Goal: Communication & Community: Answer question/provide support

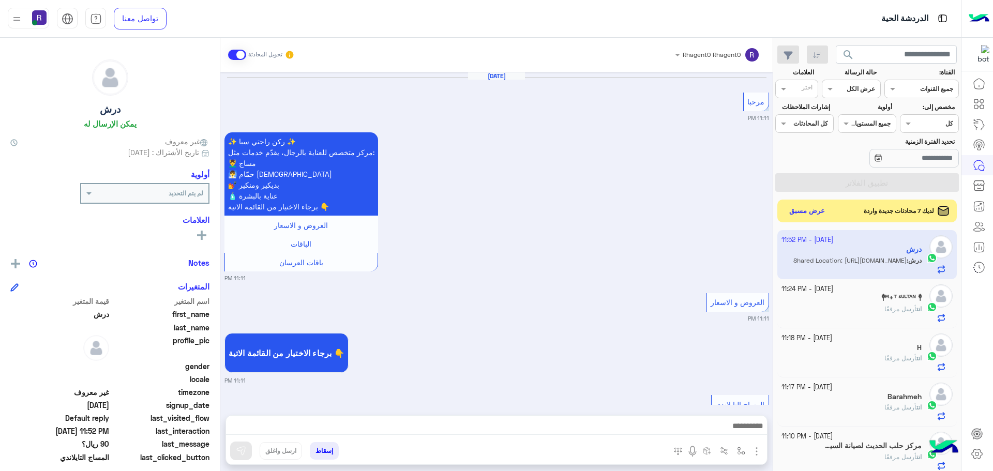
scroll to position [1652, 0]
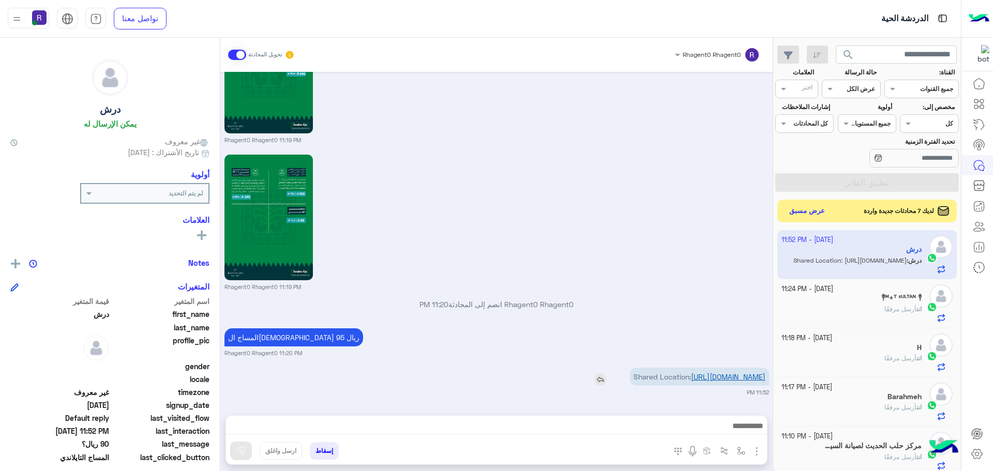
click at [725, 372] on link "[URL][DOMAIN_NAME]" at bounding box center [728, 376] width 74 height 9
click at [739, 447] on img "button" at bounding box center [741, 451] width 8 height 8
click at [724, 428] on input "text" at bounding box center [718, 426] width 52 height 9
type input "*****"
click at [697, 410] on div "الجنادرية" at bounding box center [711, 410] width 77 height 20
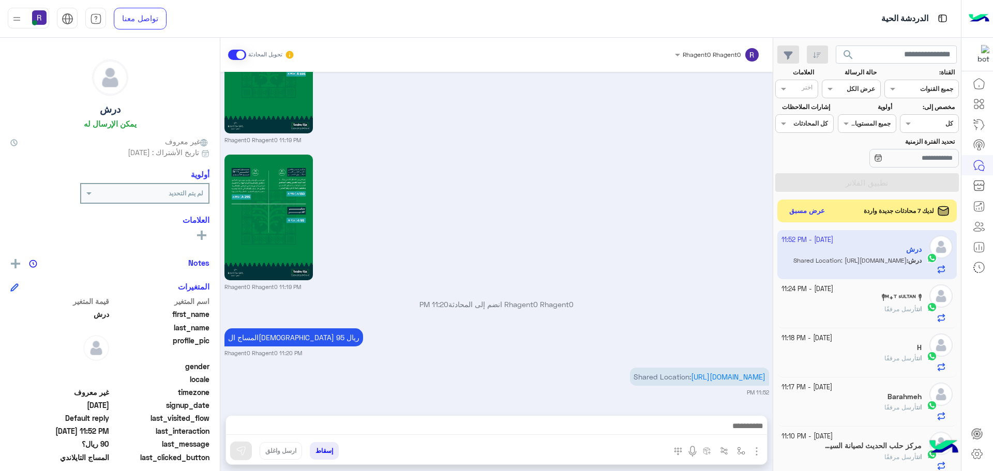
type textarea "*********"
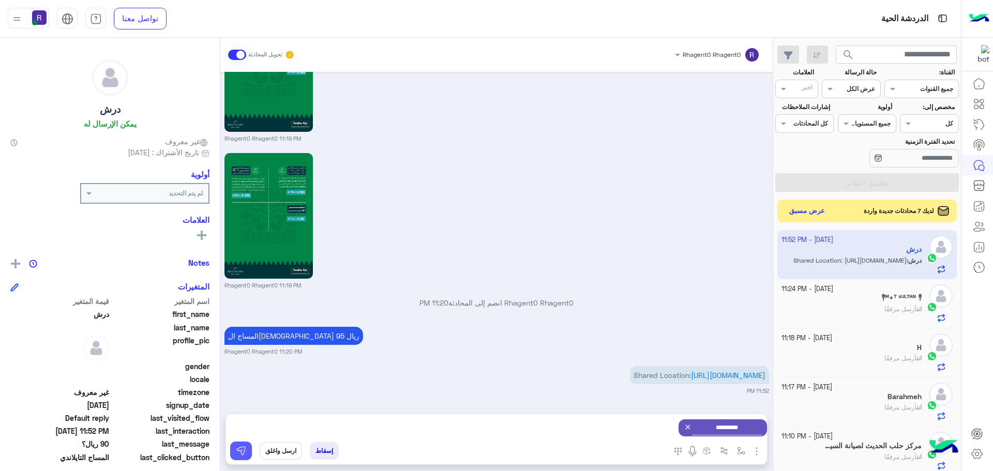
click at [241, 450] on img at bounding box center [241, 451] width 10 height 10
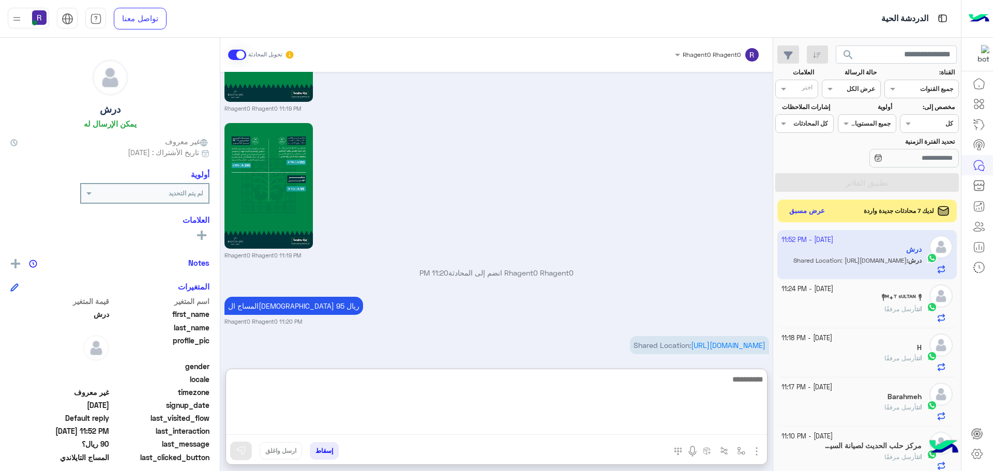
click at [673, 425] on textarea at bounding box center [496, 404] width 541 height 62
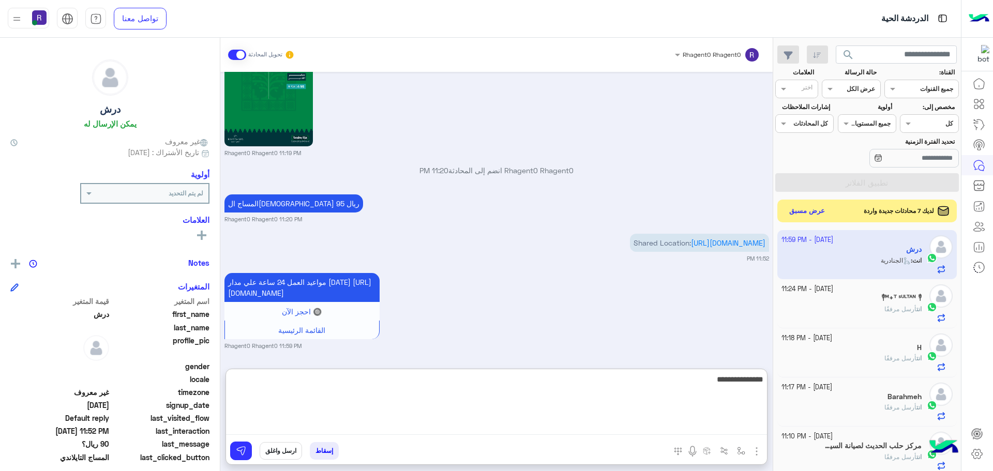
type textarea "**********"
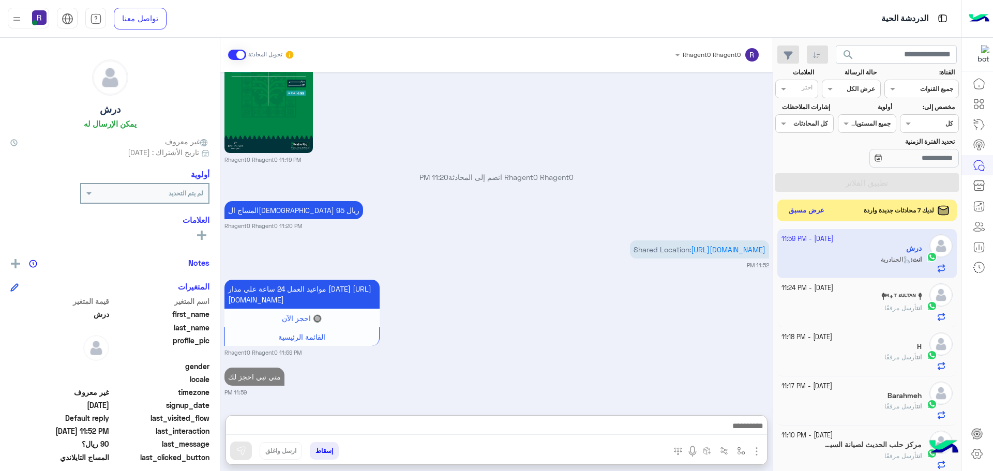
click at [795, 212] on button "عرض مسبق" at bounding box center [806, 211] width 43 height 14
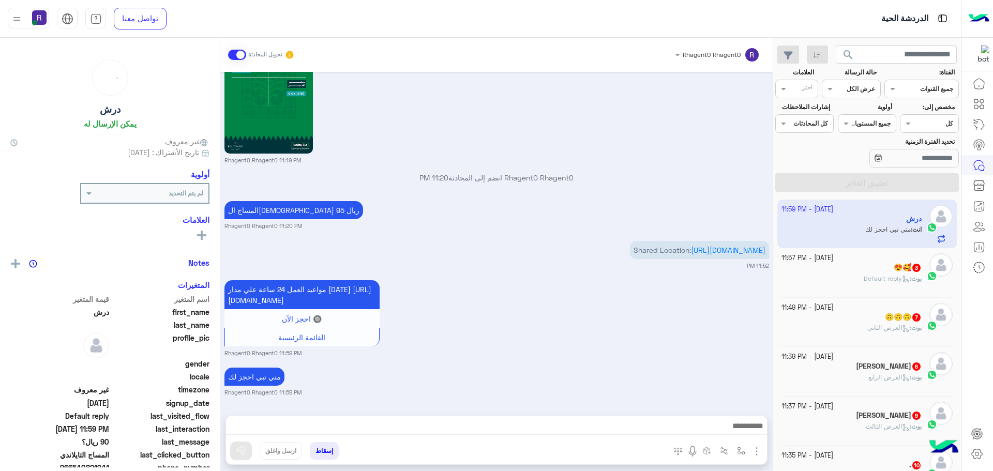
scroll to position [1750, 0]
click at [899, 265] on h5 "😍🥰 3" at bounding box center [907, 267] width 28 height 9
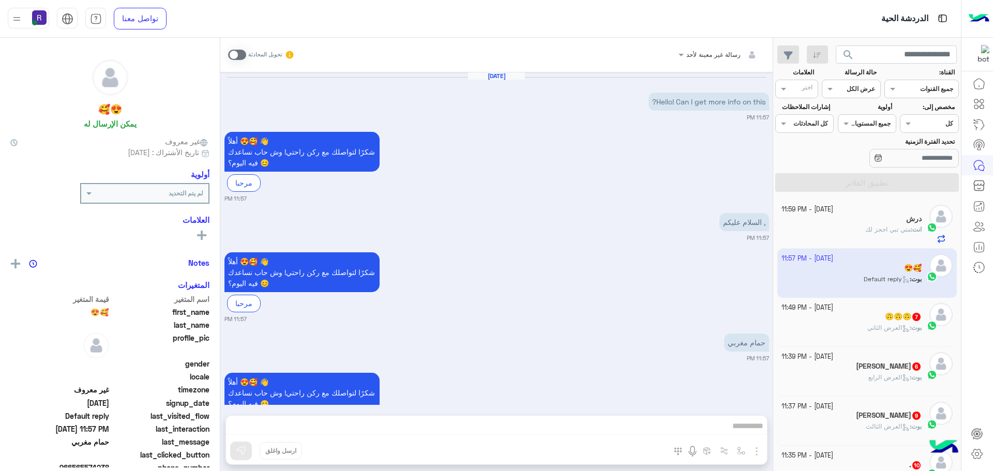
scroll to position [47, 0]
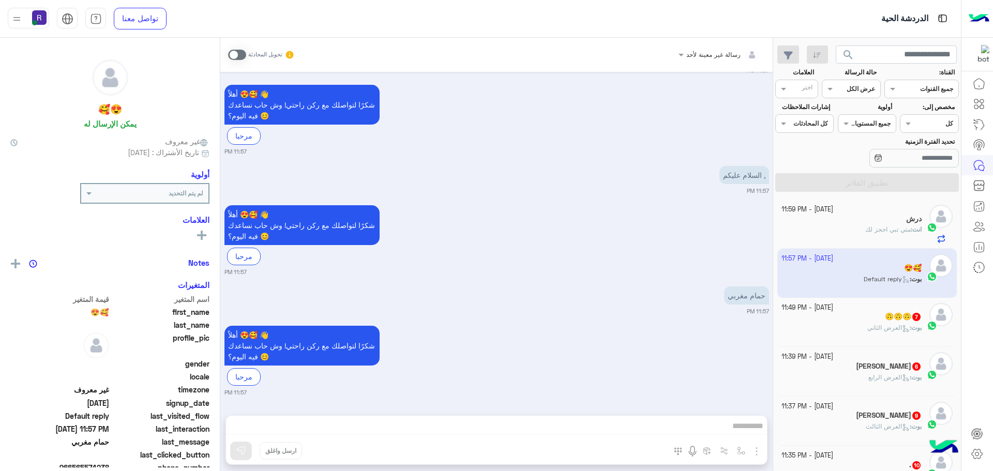
click at [235, 55] on span at bounding box center [237, 55] width 18 height 10
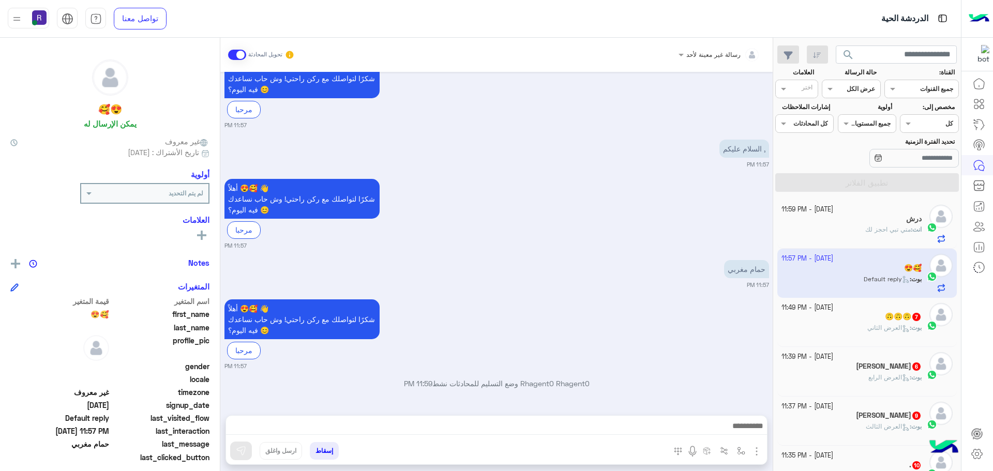
click at [754, 451] on img "button" at bounding box center [756, 451] width 12 height 12
click at [731, 426] on span "الصور" at bounding box center [736, 429] width 19 height 12
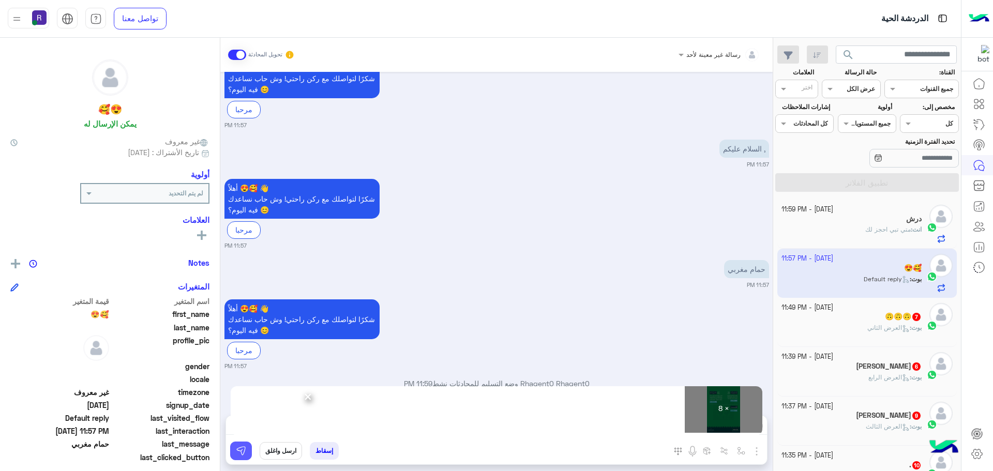
click at [243, 455] on img at bounding box center [241, 451] width 10 height 10
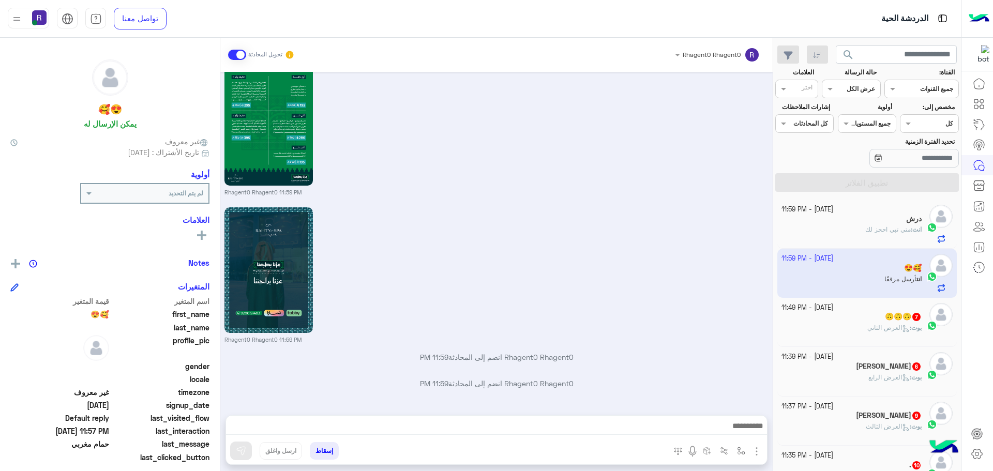
scroll to position [1303, 0]
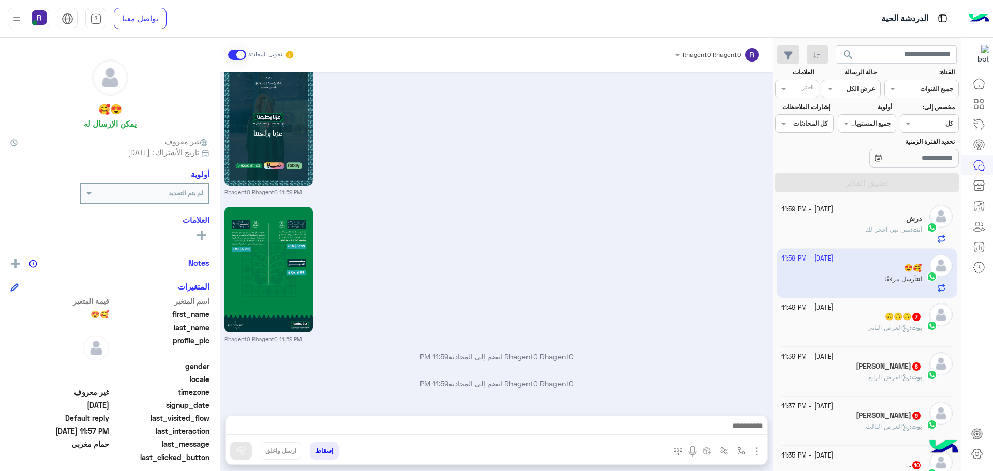
click at [854, 320] on div "🙃🙃🙃 7" at bounding box center [851, 317] width 141 height 11
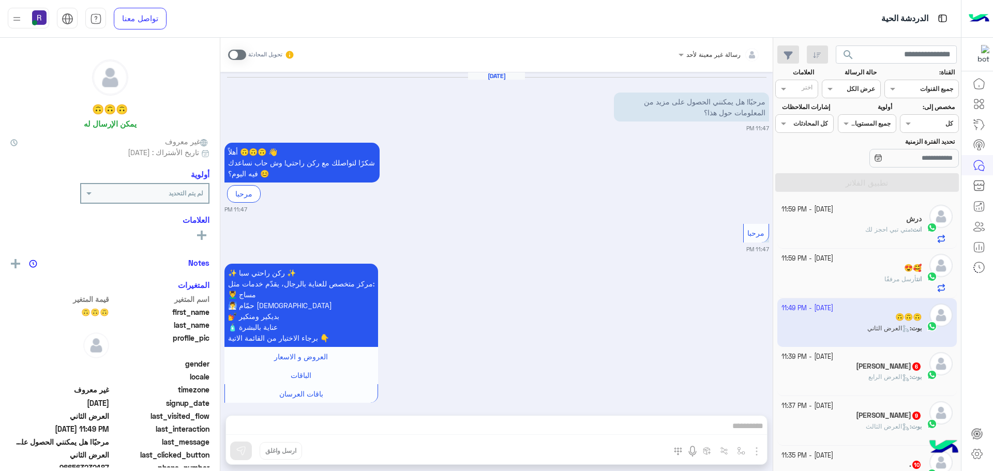
scroll to position [1158, 0]
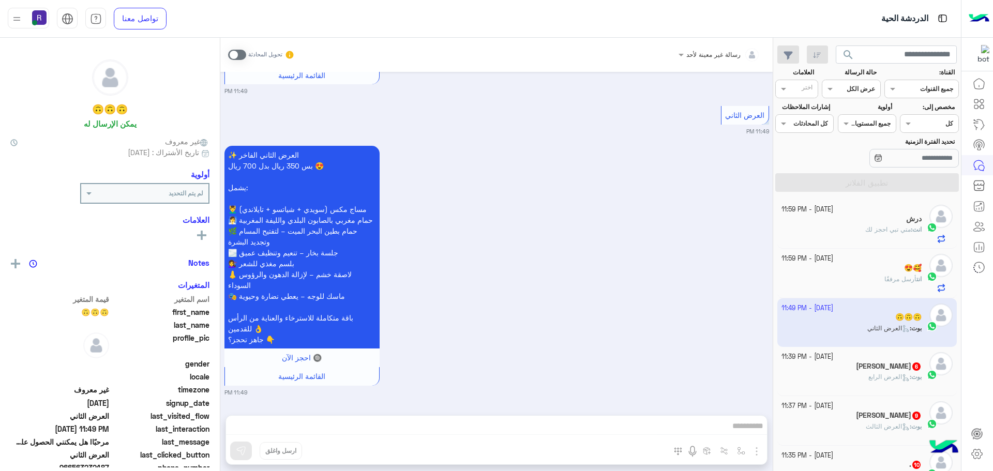
click at [238, 58] on span at bounding box center [237, 55] width 18 height 10
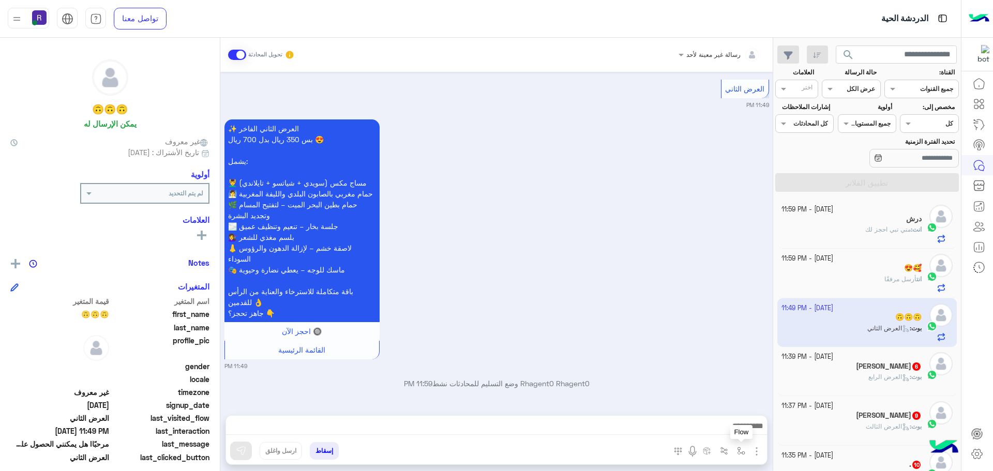
click at [745, 450] on button "button" at bounding box center [741, 450] width 17 height 17
click at [759, 449] on img "button" at bounding box center [756, 451] width 12 height 12
click at [744, 432] on span "الصور" at bounding box center [736, 429] width 19 height 12
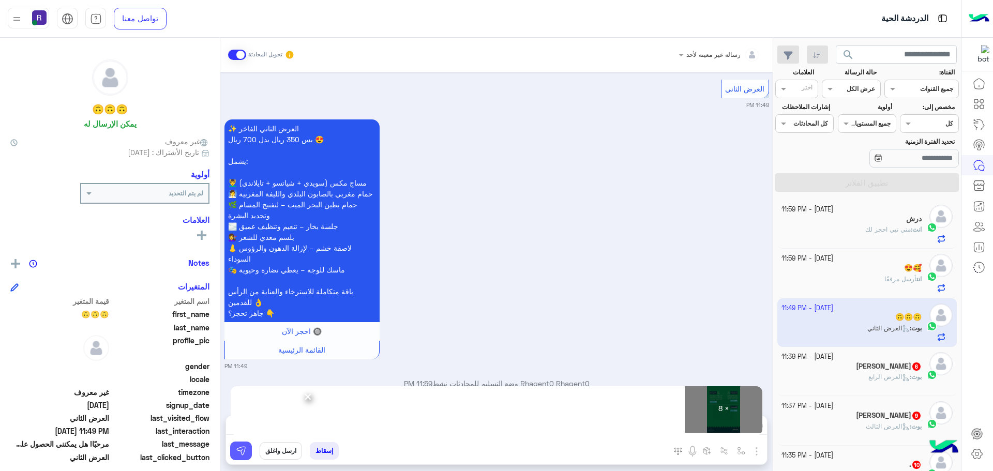
click at [249, 445] on button at bounding box center [241, 451] width 22 height 19
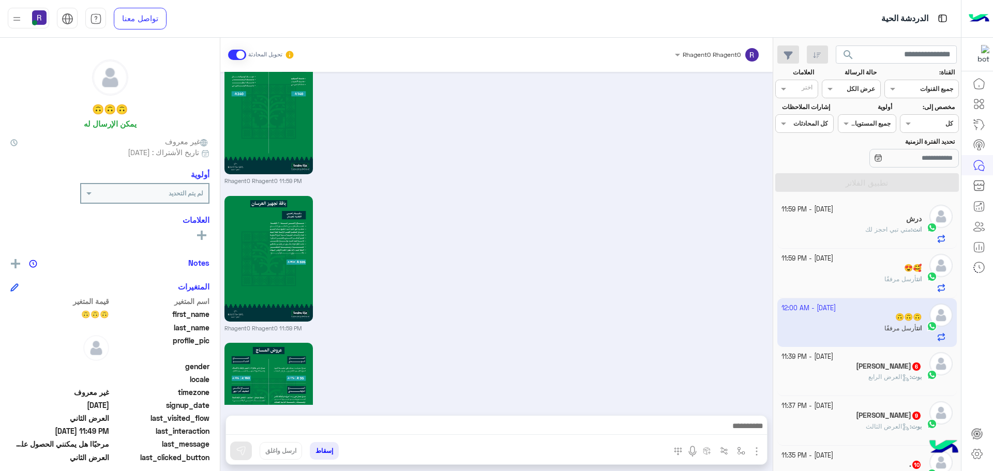
scroll to position [2406, 0]
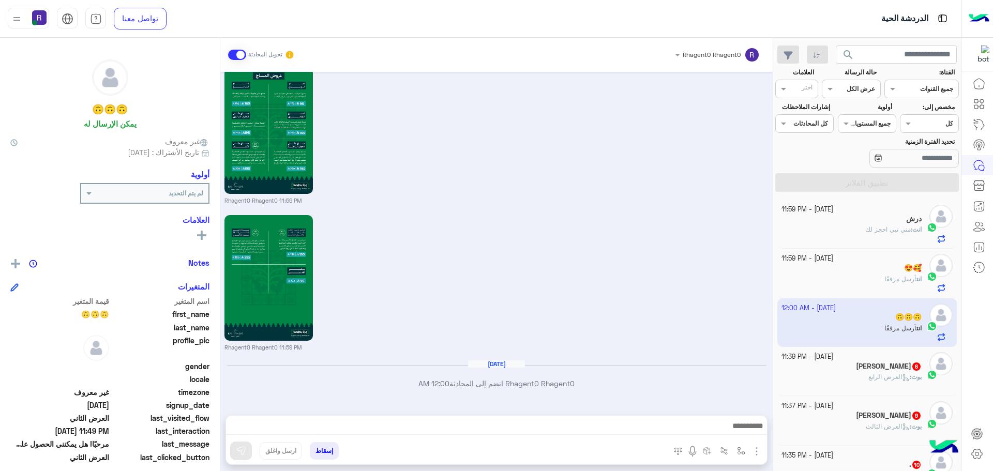
click at [879, 368] on h5 "[PERSON_NAME] 6" at bounding box center [889, 366] width 66 height 9
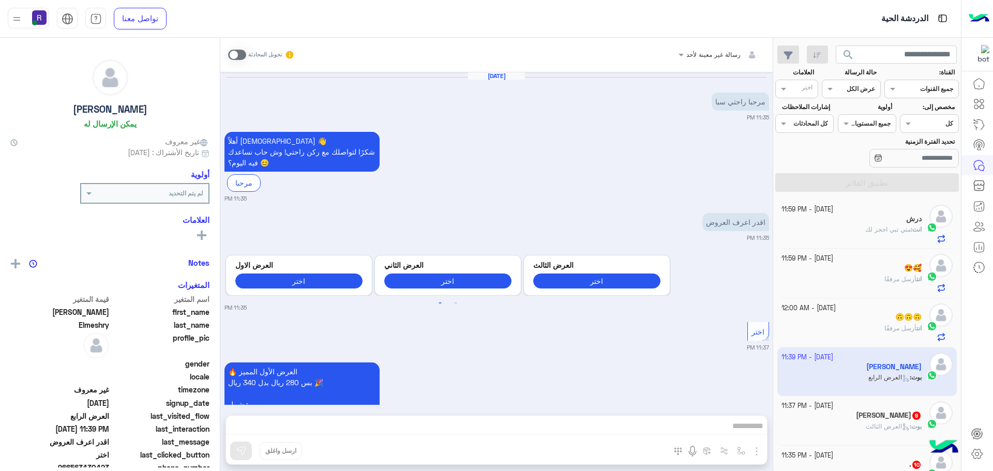
scroll to position [1077, 0]
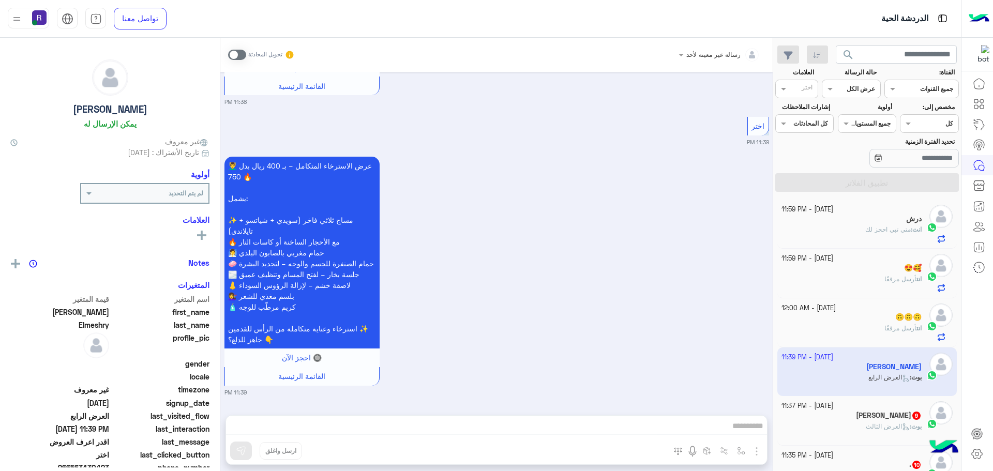
drag, startPoint x: 232, startPoint y: 52, endPoint x: 526, endPoint y: 220, distance: 338.3
click at [232, 52] on span at bounding box center [237, 55] width 18 height 10
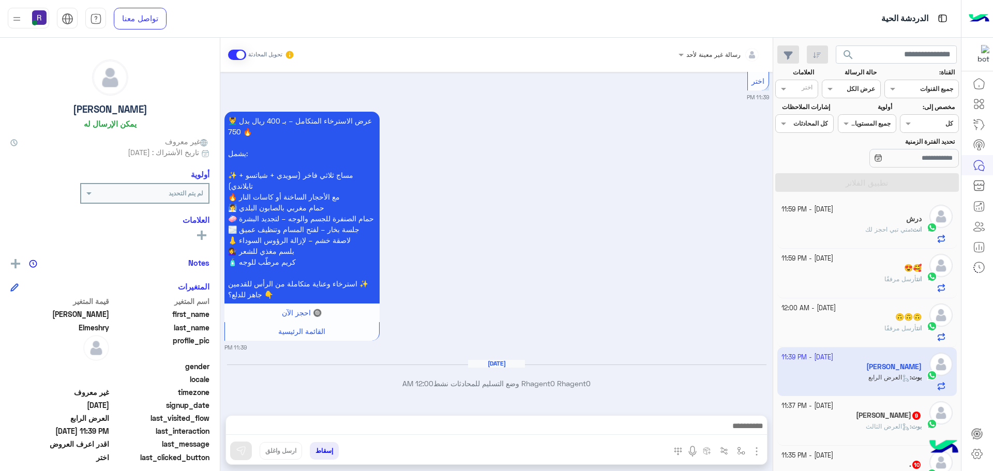
click at [756, 450] on img "button" at bounding box center [756, 451] width 12 height 12
click at [742, 429] on span "الصور" at bounding box center [736, 429] width 19 height 12
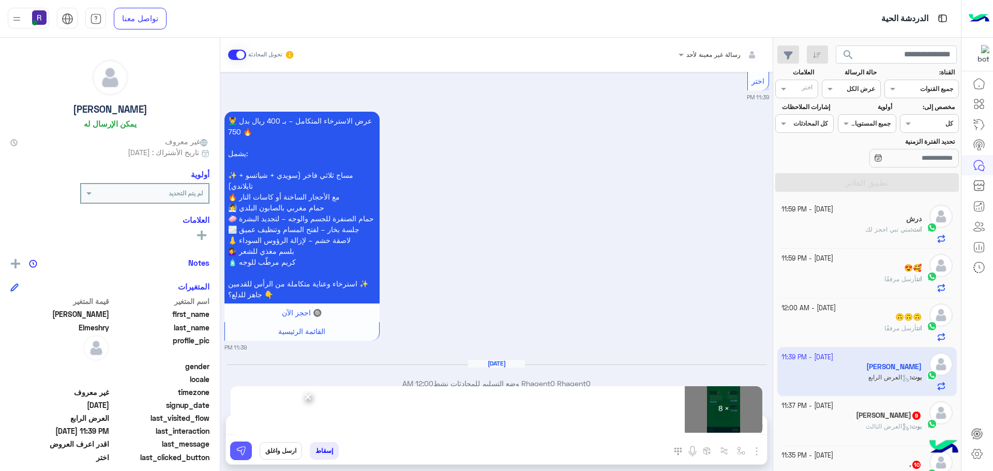
click at [243, 442] on button at bounding box center [241, 451] width 22 height 19
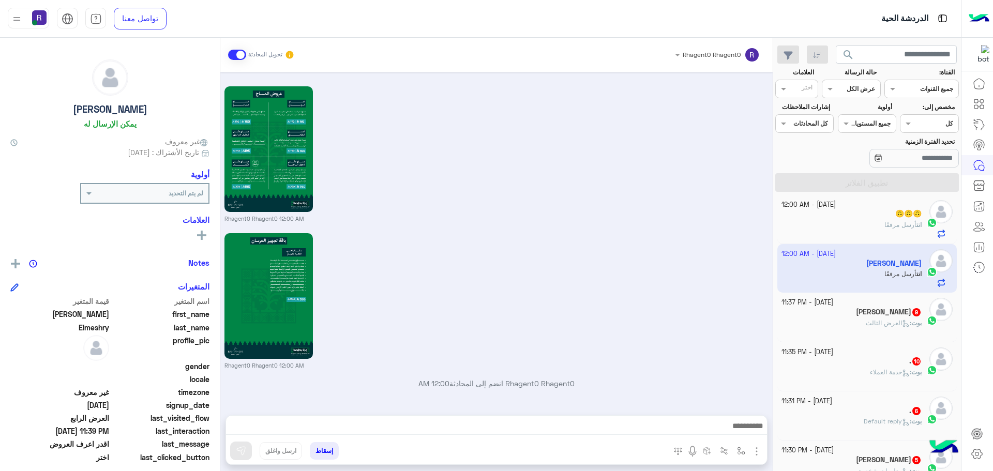
scroll to position [2324, 0]
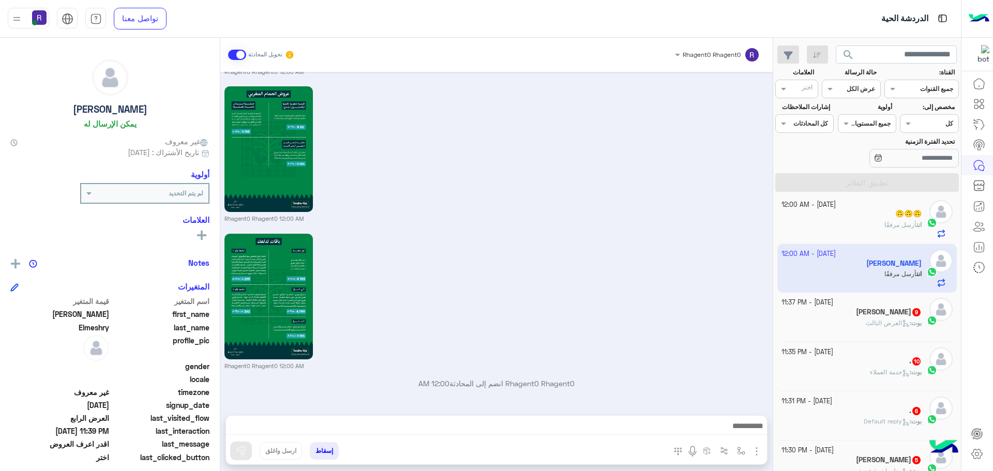
click at [900, 305] on div "[DATE] - 11:37 PM" at bounding box center [851, 303] width 141 height 10
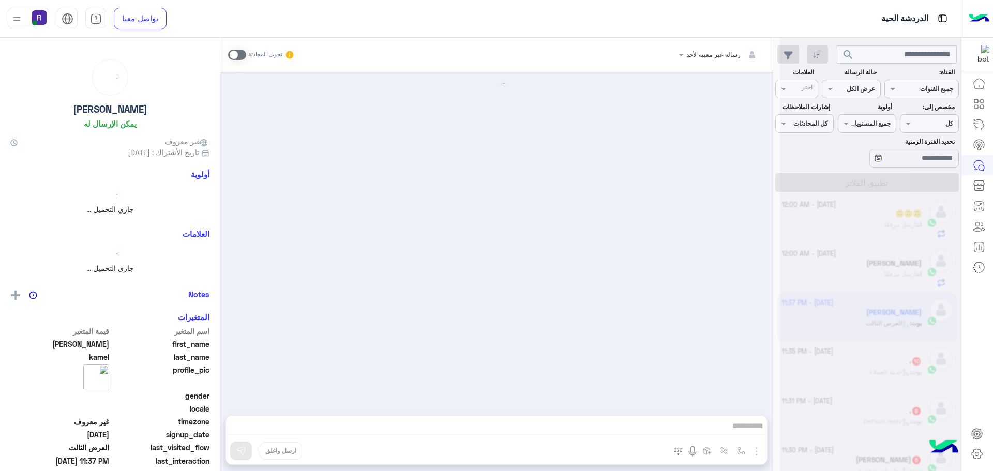
scroll to position [1759, 0]
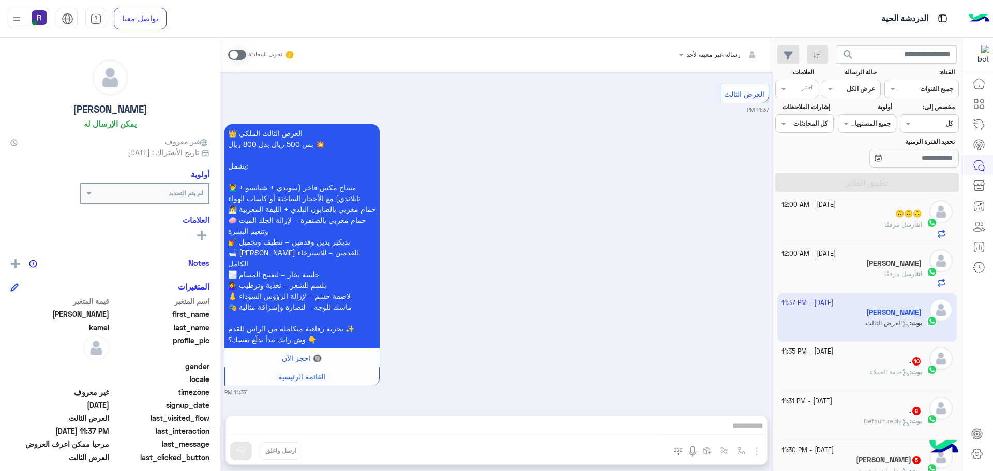
click at [238, 57] on span at bounding box center [237, 55] width 18 height 10
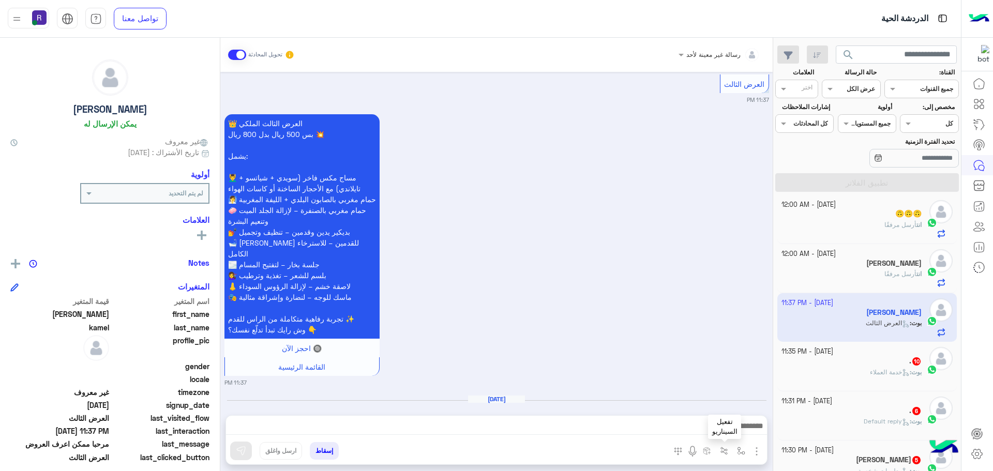
scroll to position [1804, 0]
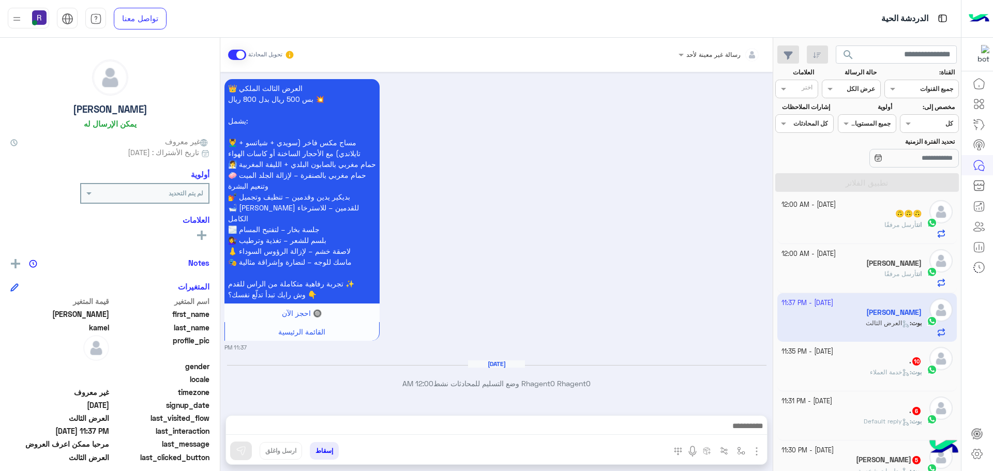
click at [761, 450] on img "button" at bounding box center [756, 451] width 12 height 12
click at [751, 434] on img at bounding box center [754, 429] width 8 height 12
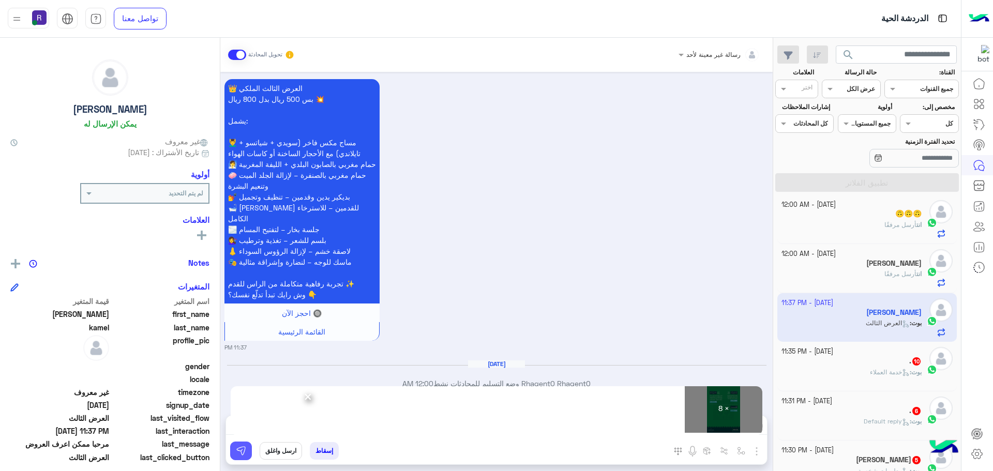
click at [245, 454] on img at bounding box center [241, 451] width 10 height 10
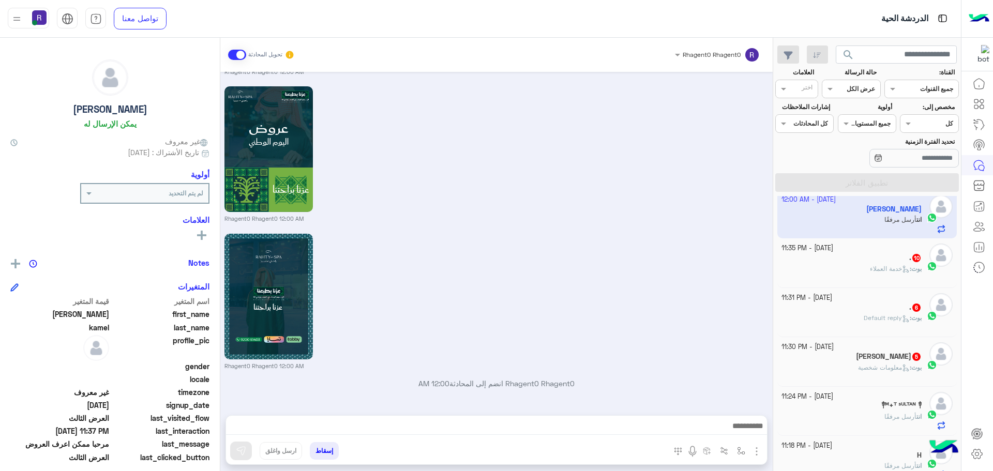
scroll to position [3006, 0]
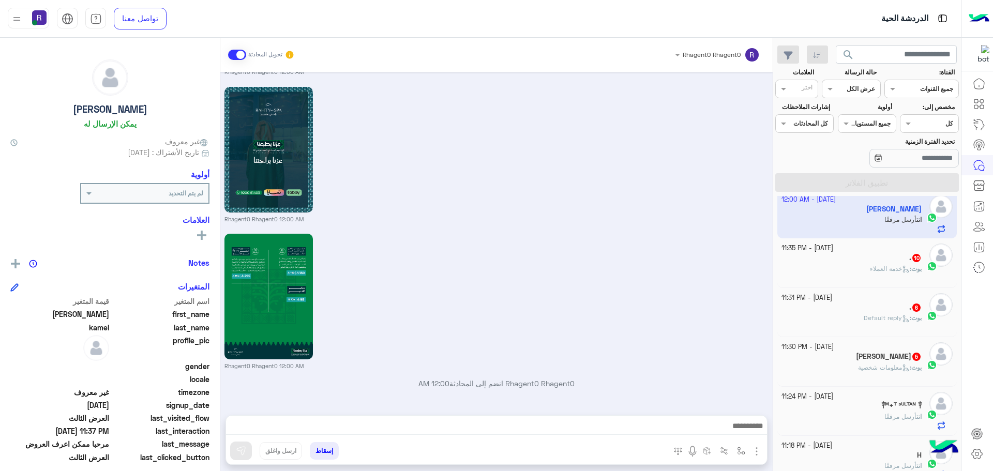
click at [909, 260] on h5 ". 10" at bounding box center [915, 257] width 12 height 9
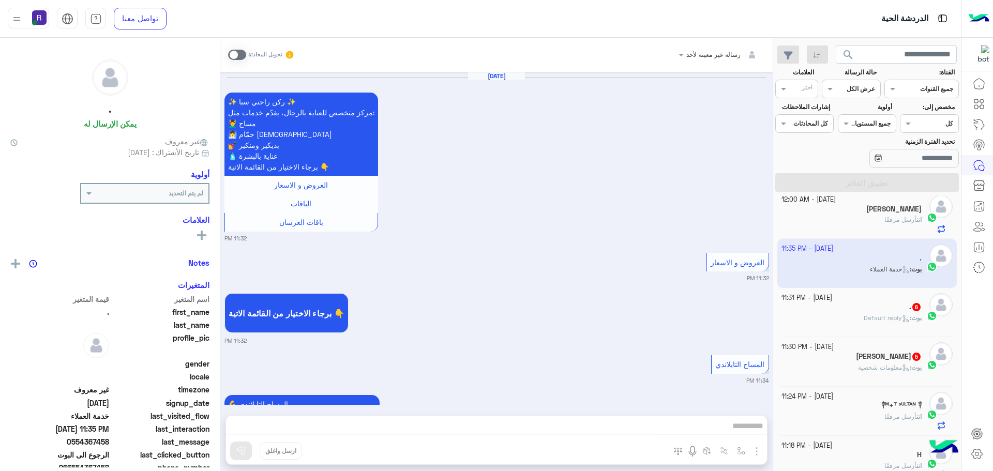
scroll to position [1033, 0]
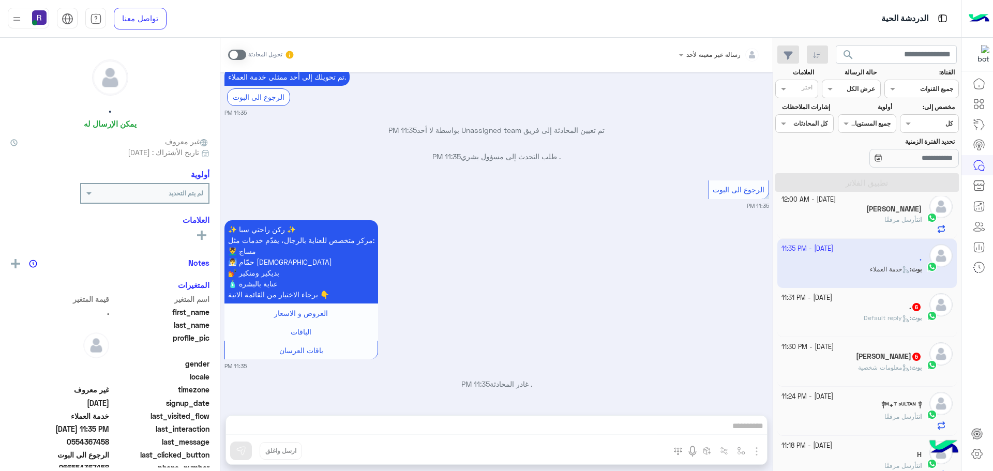
click at [241, 58] on span at bounding box center [237, 55] width 18 height 10
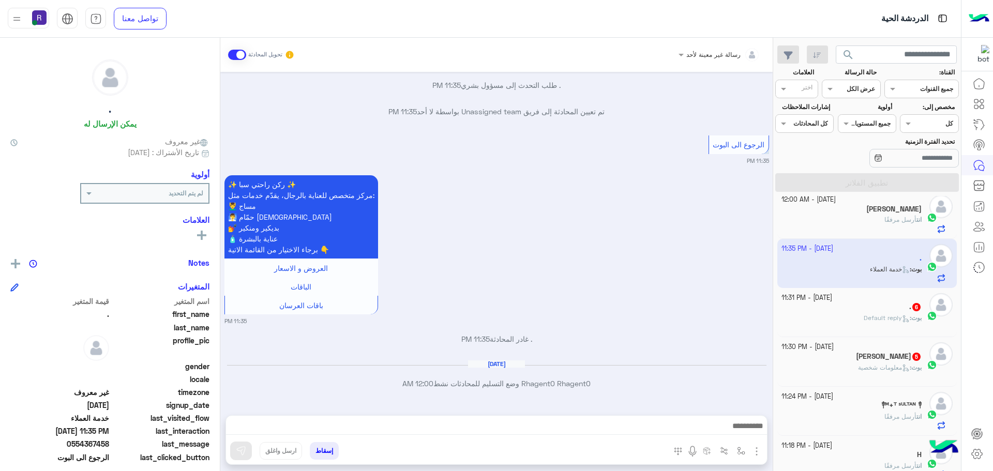
click at [653, 418] on div at bounding box center [496, 429] width 541 height 26
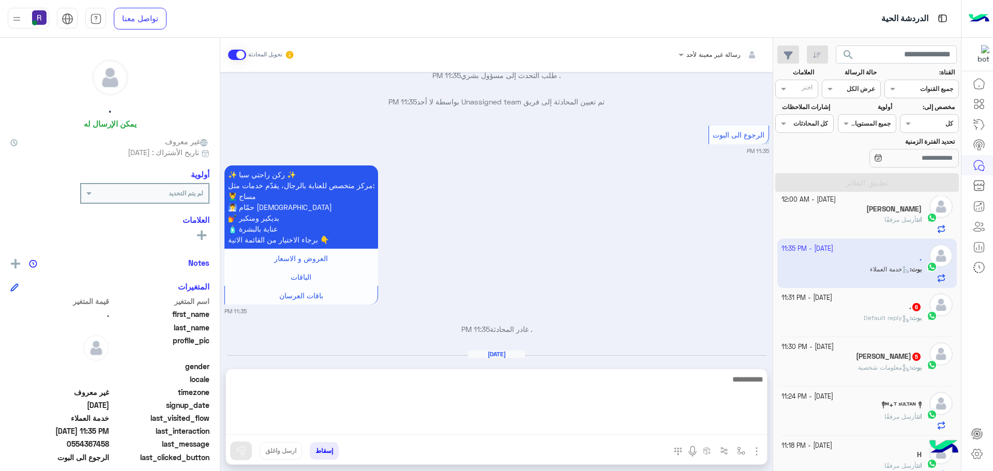
click at [655, 424] on textarea at bounding box center [496, 404] width 541 height 62
paste textarea "**********"
type textarea "**********"
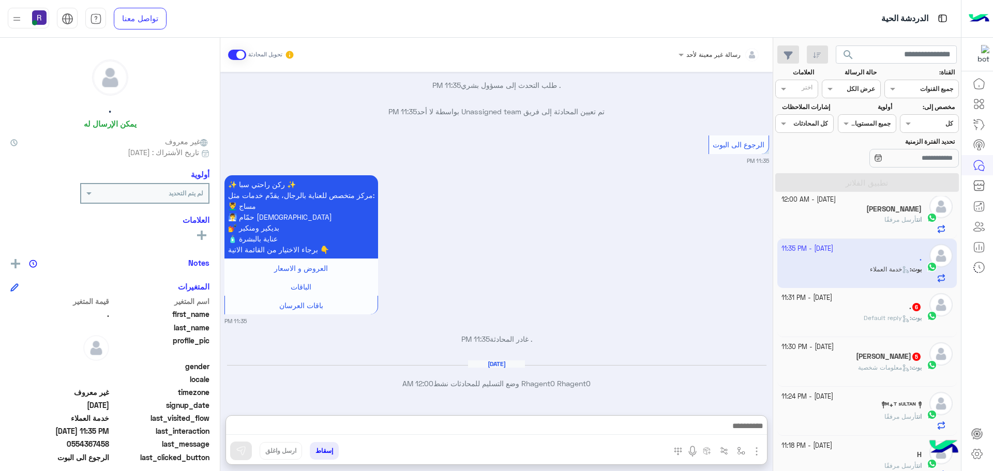
click at [753, 453] on img "button" at bounding box center [756, 451] width 12 height 12
click at [735, 425] on span "الصور" at bounding box center [736, 429] width 19 height 12
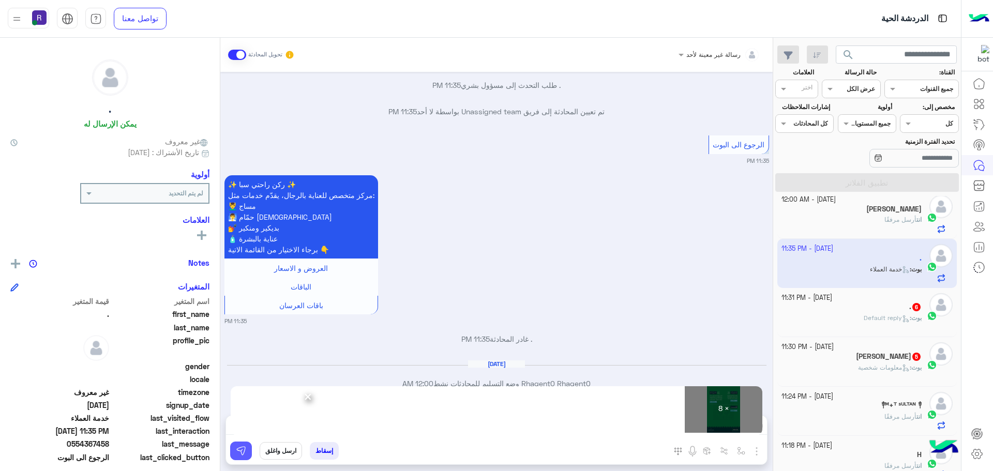
click at [240, 453] on img at bounding box center [241, 451] width 10 height 10
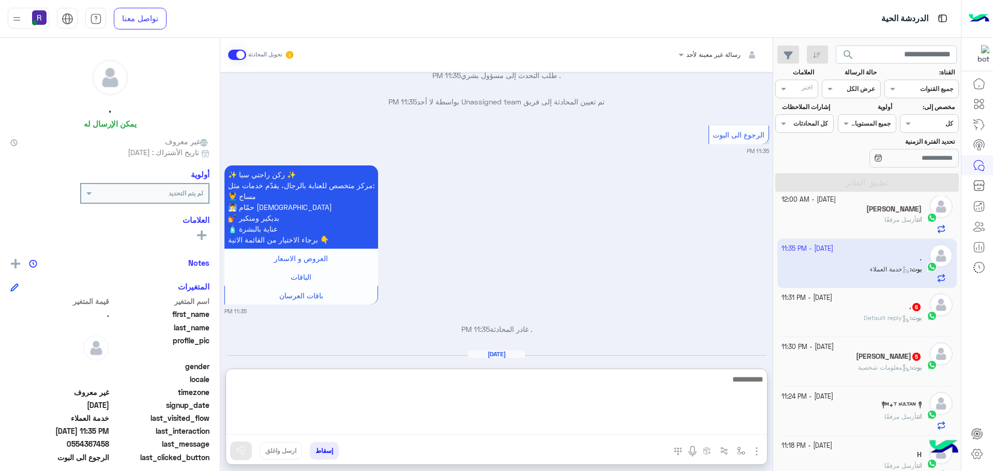
click at [586, 423] on textarea at bounding box center [496, 404] width 541 height 62
type textarea "**********"
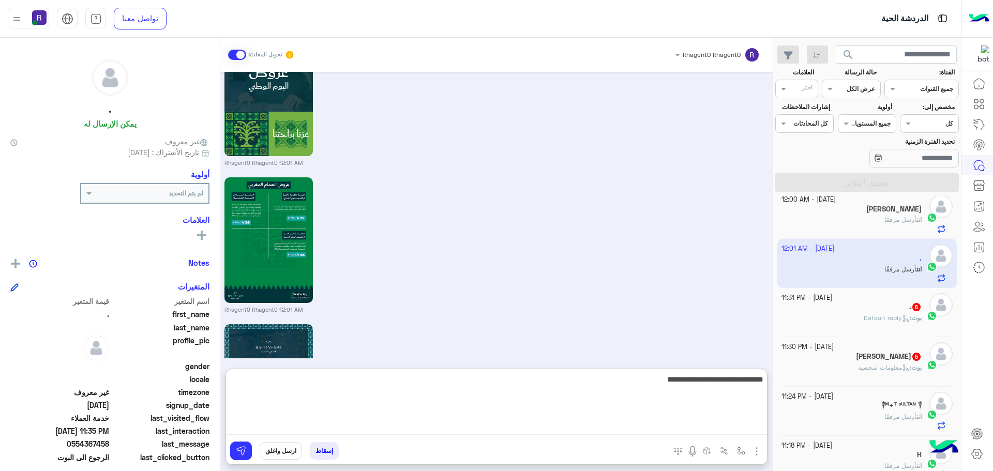
scroll to position [2180, 0]
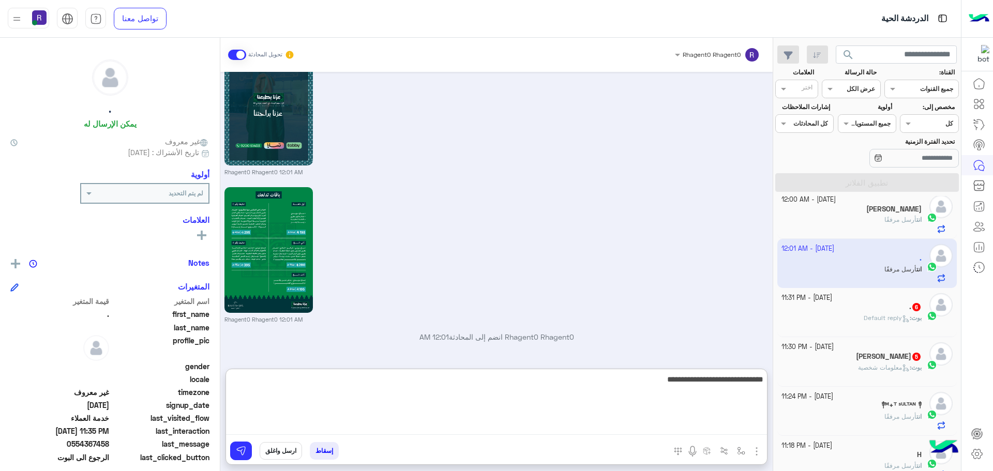
click at [688, 381] on textarea "**********" at bounding box center [496, 404] width 541 height 62
type textarea "*****"
click at [688, 381] on textarea "**********" at bounding box center [496, 404] width 541 height 62
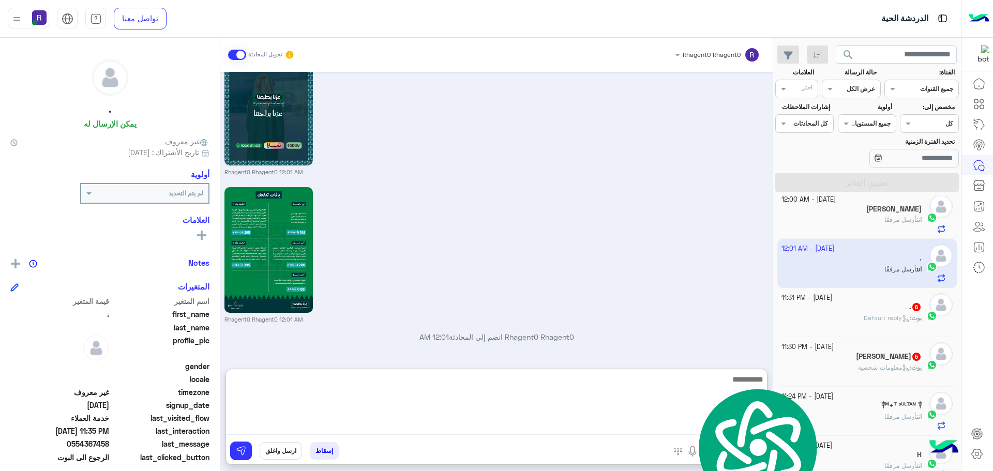
scroll to position [2367, 0]
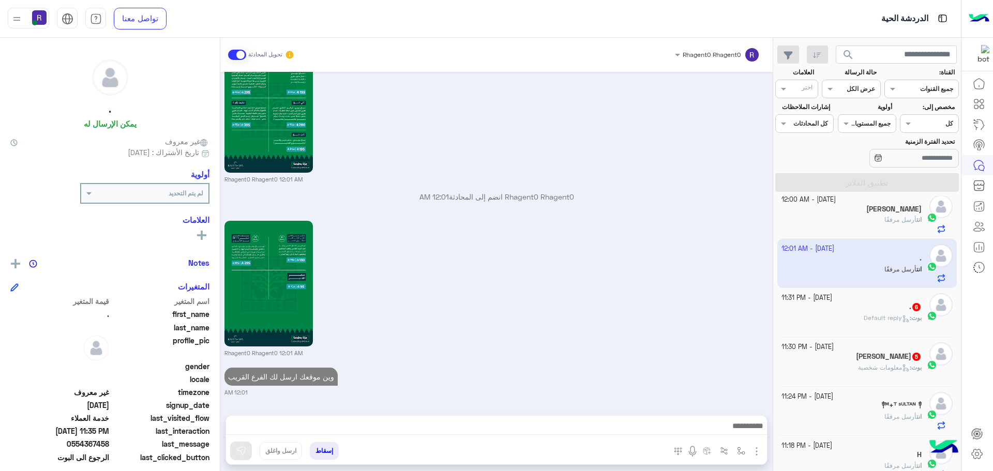
click at [860, 325] on div "[PERSON_NAME] : Default reply" at bounding box center [851, 322] width 141 height 18
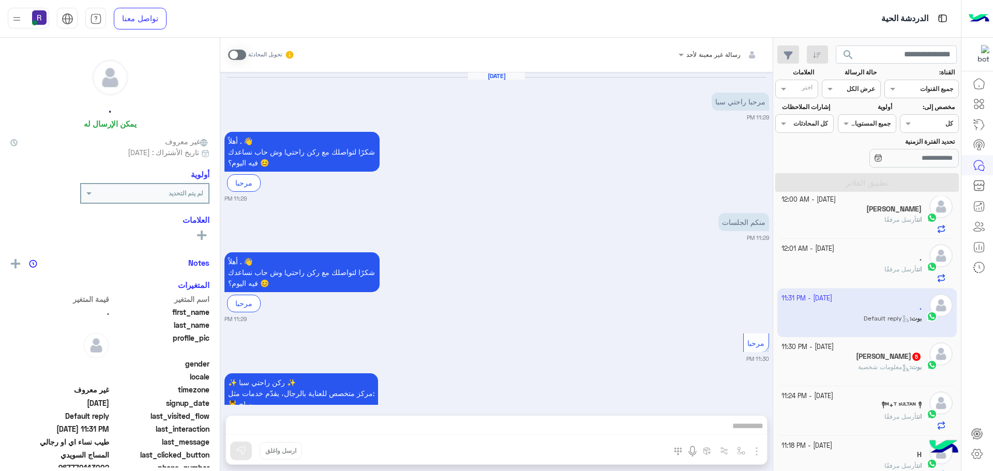
scroll to position [563, 0]
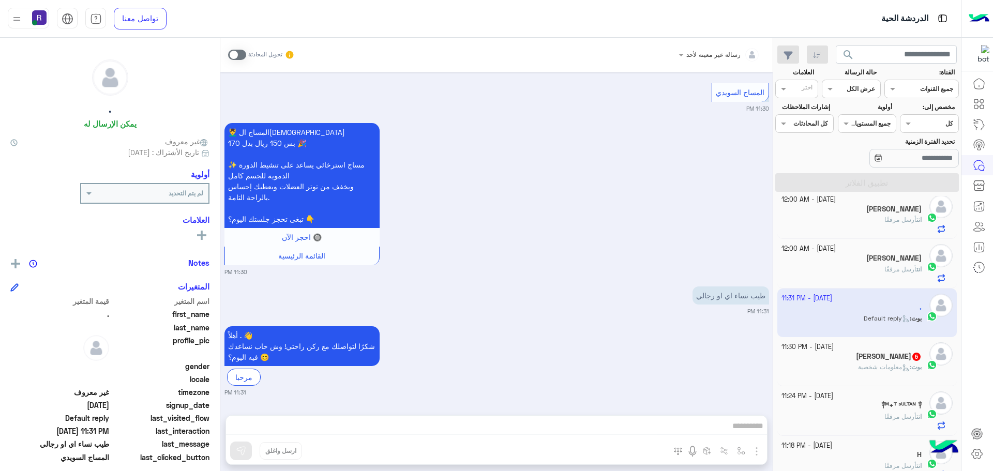
drag, startPoint x: 231, startPoint y: 55, endPoint x: 237, endPoint y: 57, distance: 7.0
click at [231, 55] on span at bounding box center [237, 55] width 18 height 10
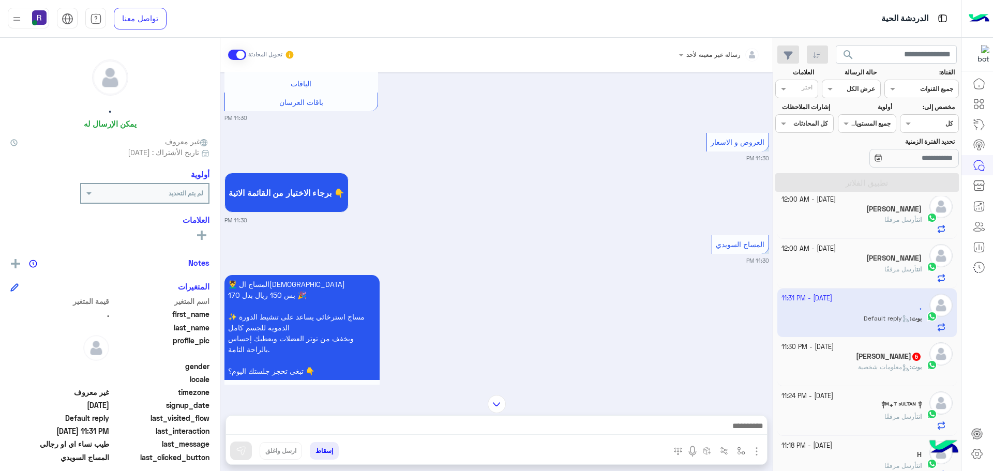
scroll to position [607, 0]
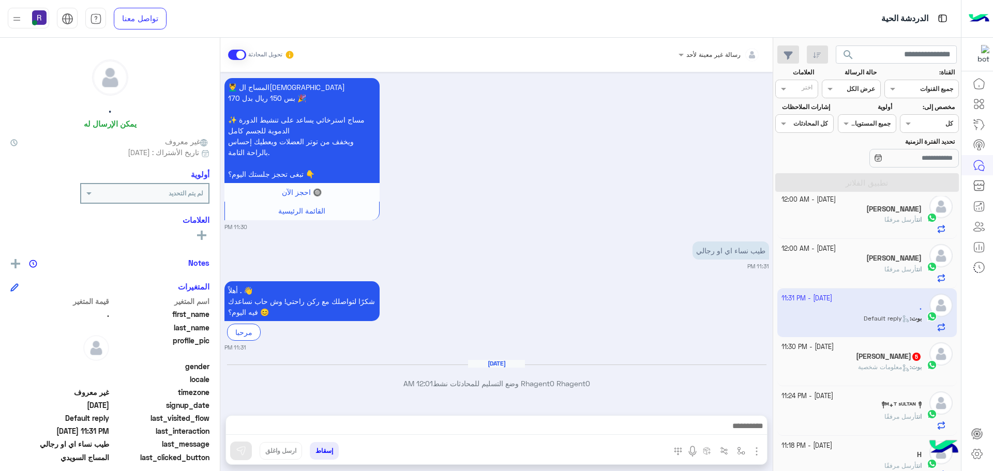
click at [758, 449] on img "button" at bounding box center [756, 451] width 12 height 12
click at [740, 429] on span "الصور" at bounding box center [736, 429] width 19 height 12
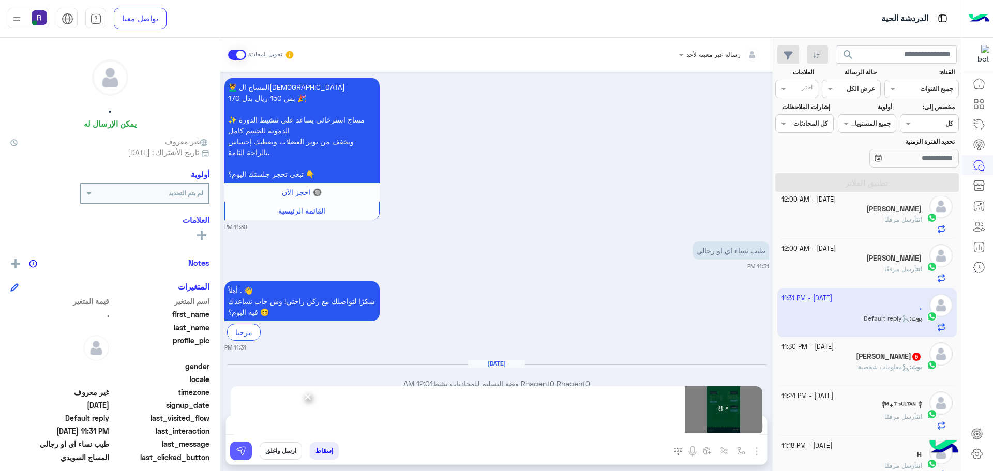
click at [247, 452] on button at bounding box center [241, 451] width 22 height 19
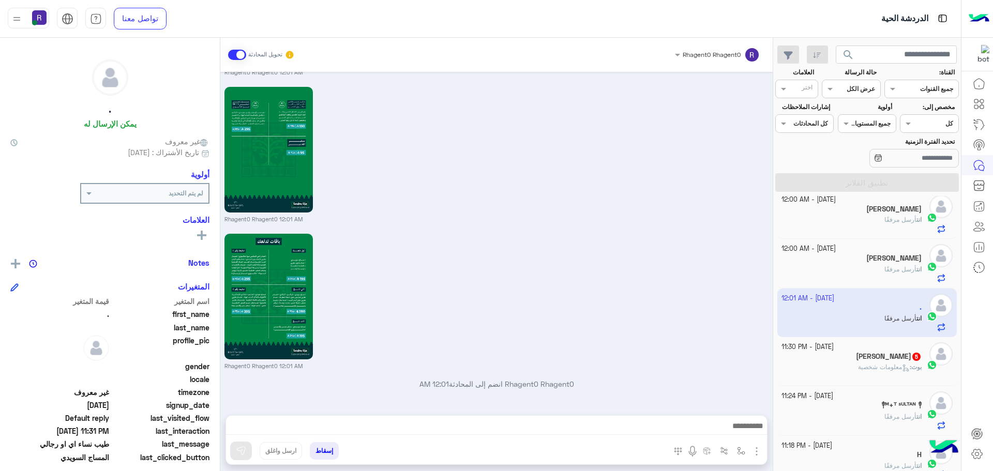
scroll to position [1811, 0]
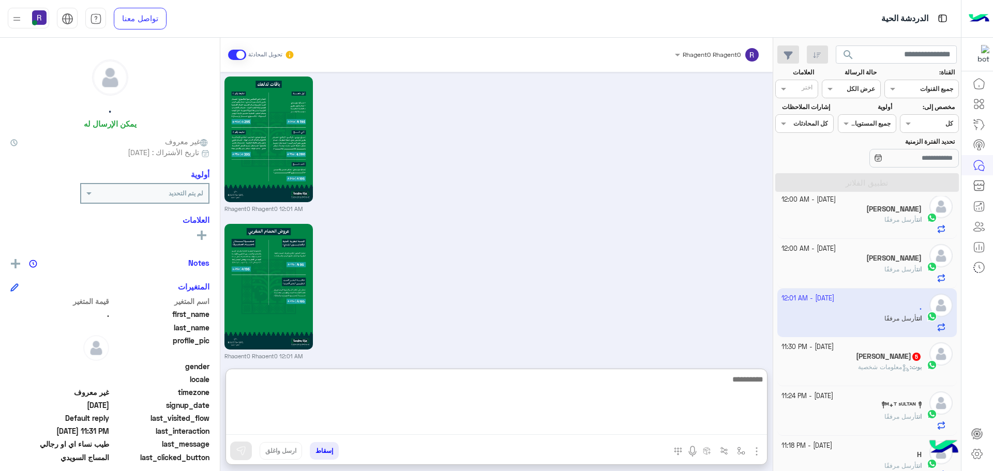
click at [477, 428] on textarea at bounding box center [496, 404] width 541 height 62
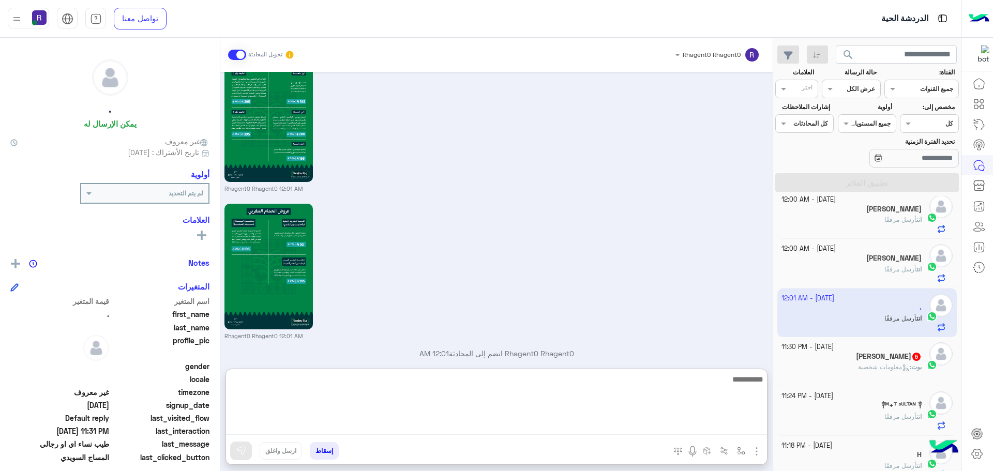
paste textarea "**********"
type textarea "**********"
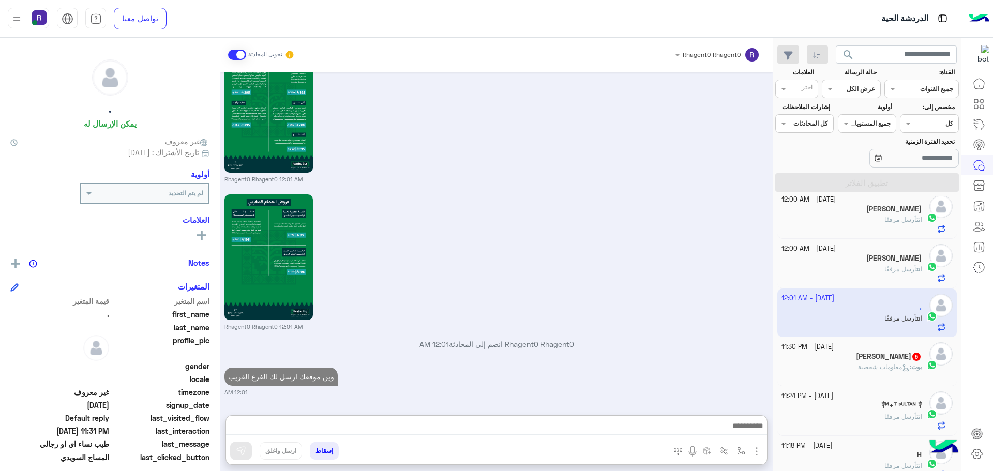
click at [910, 372] on p "بوت : معلومات شخصية" at bounding box center [890, 366] width 64 height 9
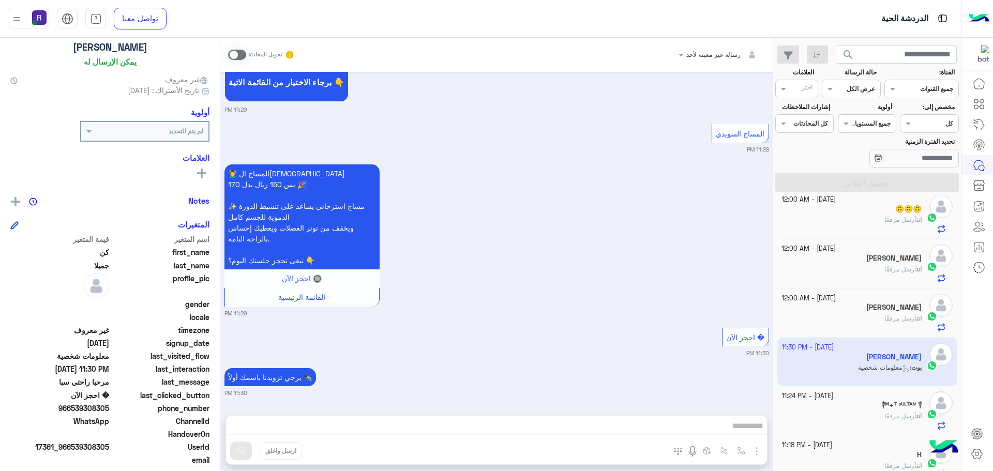
scroll to position [99, 0]
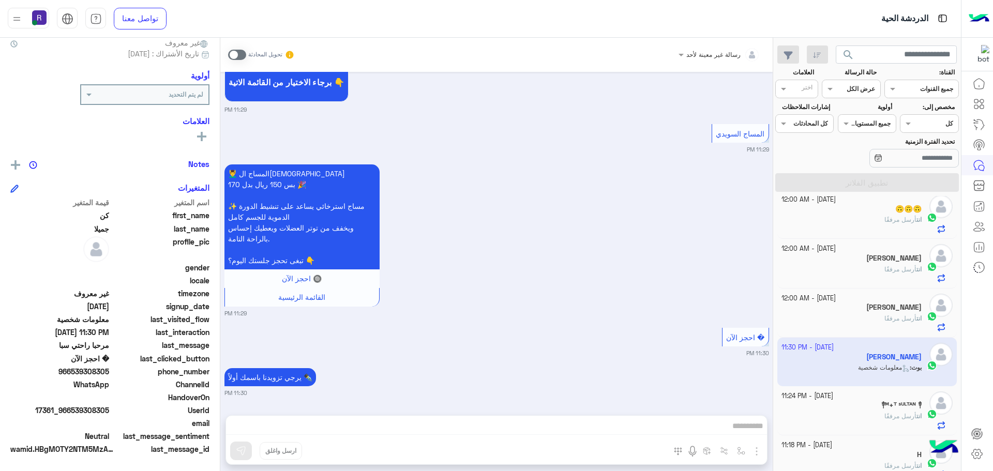
click at [229, 55] on span at bounding box center [237, 55] width 18 height 10
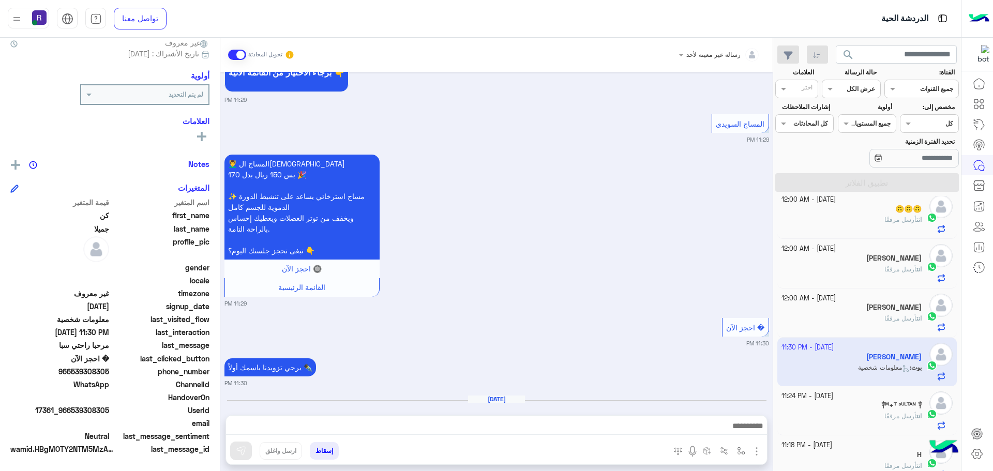
scroll to position [446, 0]
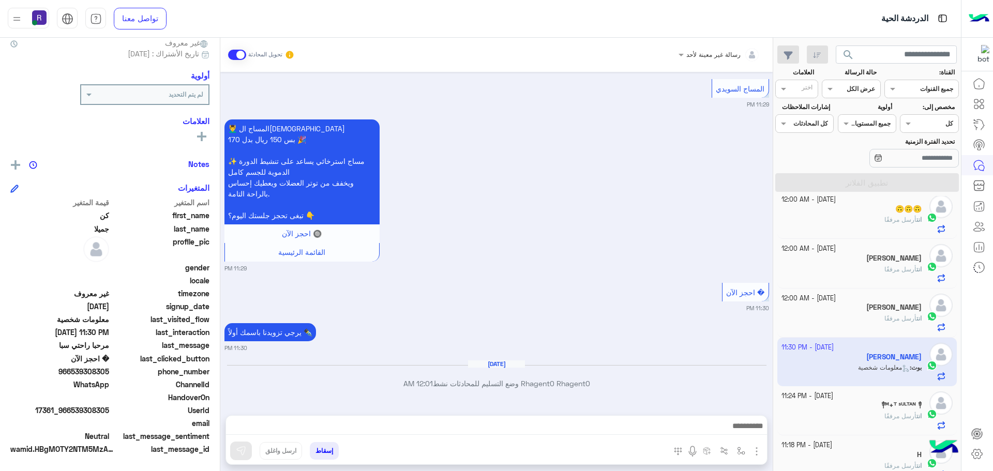
click at [758, 450] on img "button" at bounding box center [756, 451] width 12 height 12
click at [746, 421] on button "الصور" at bounding box center [741, 428] width 44 height 21
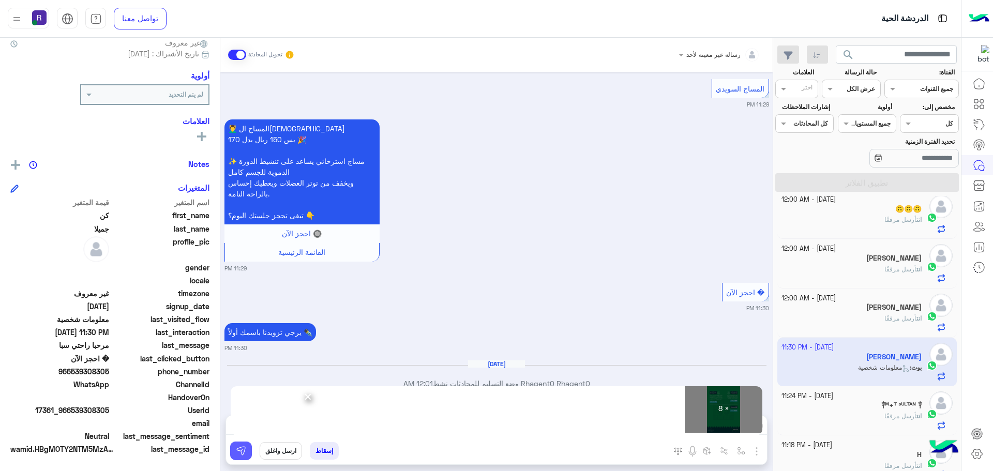
click at [236, 453] on img at bounding box center [241, 451] width 10 height 10
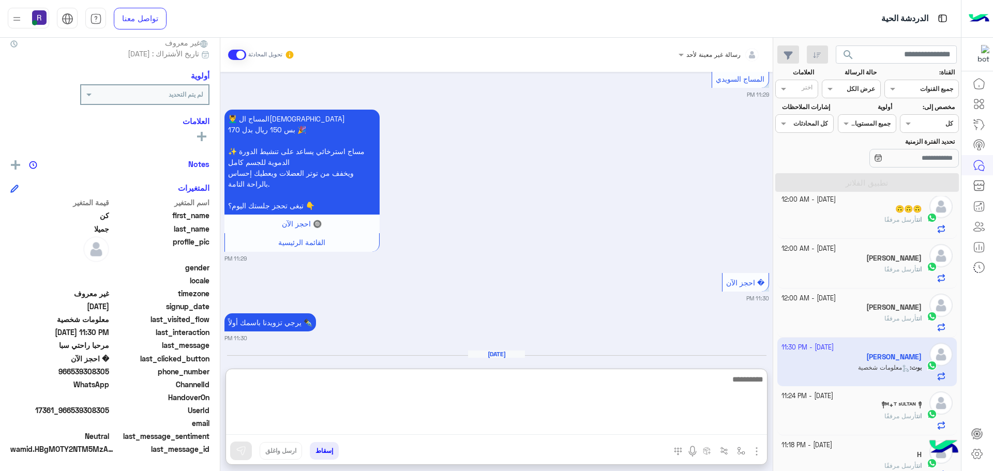
click at [592, 432] on textarea at bounding box center [496, 404] width 541 height 62
paste textarea "**********"
type textarea "**********"
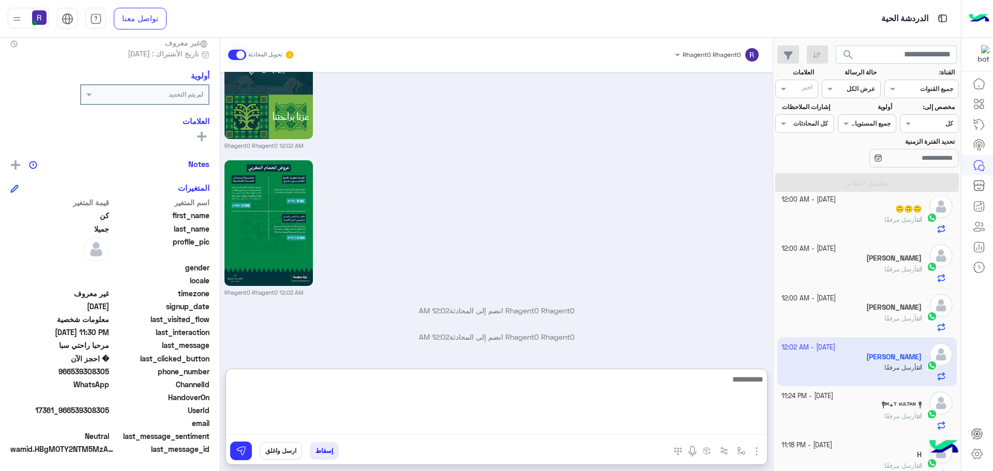
scroll to position [1761, 0]
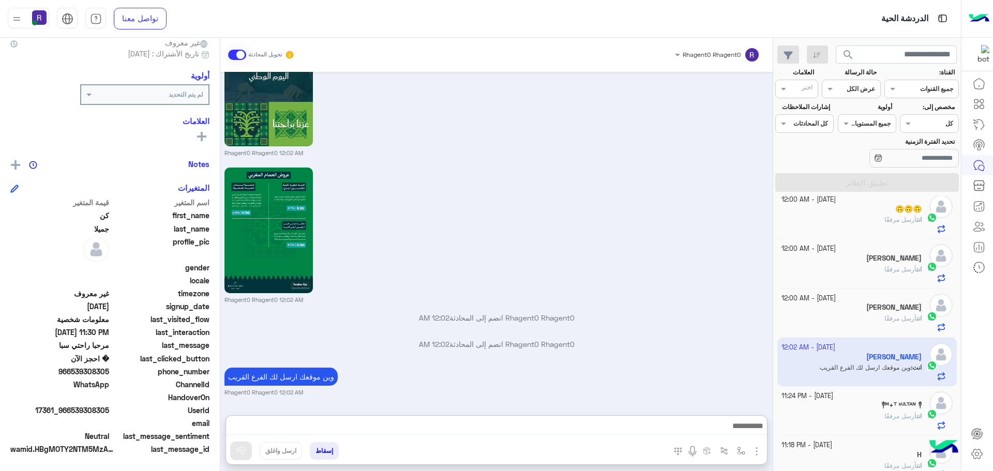
click at [709, 201] on div "Rhagent0 Rhagent0 12:02 AM" at bounding box center [496, 234] width 544 height 139
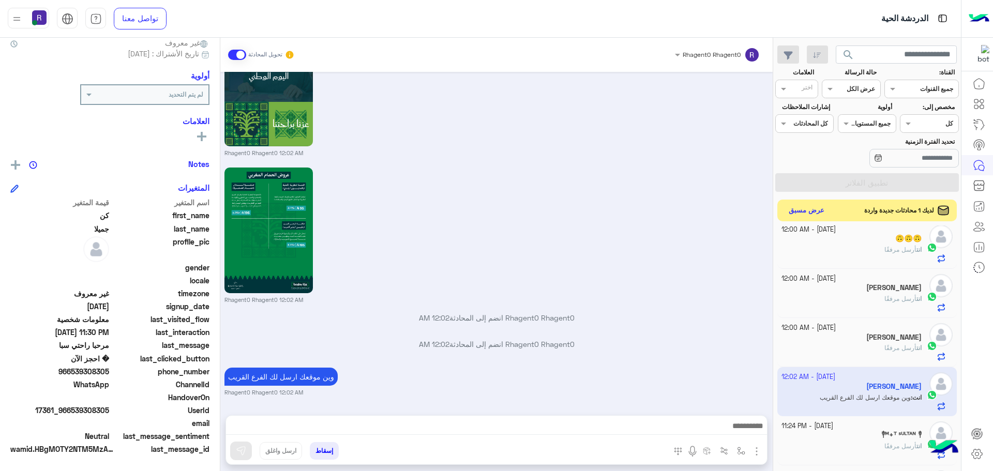
click at [802, 212] on button "عرض مسبق" at bounding box center [806, 211] width 43 height 14
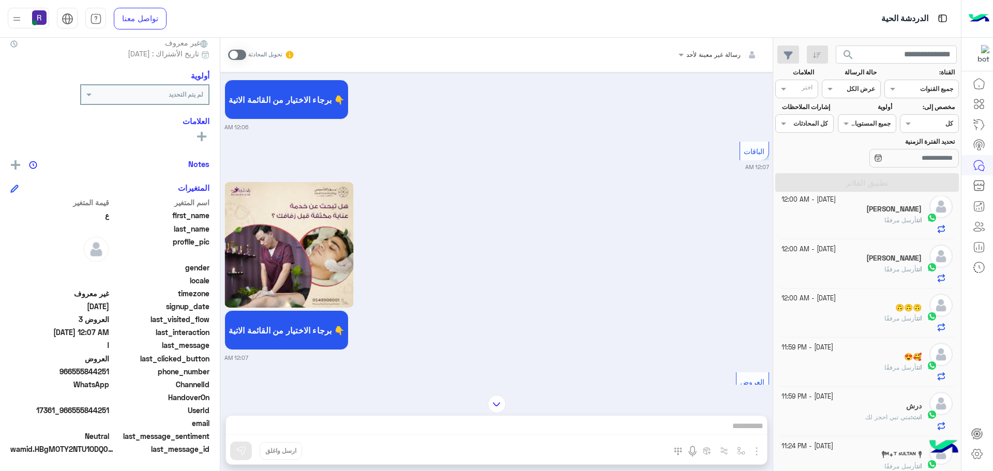
scroll to position [599, 0]
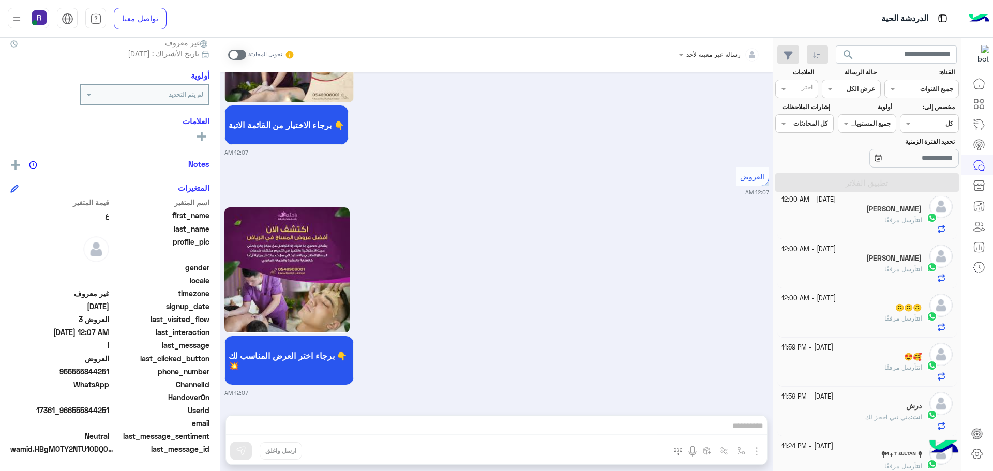
click at [245, 54] on span at bounding box center [237, 55] width 18 height 10
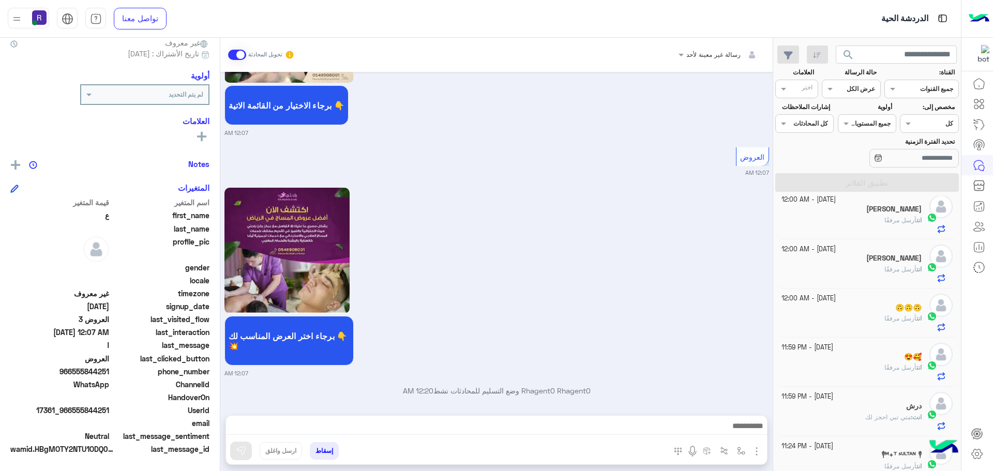
scroll to position [626, 0]
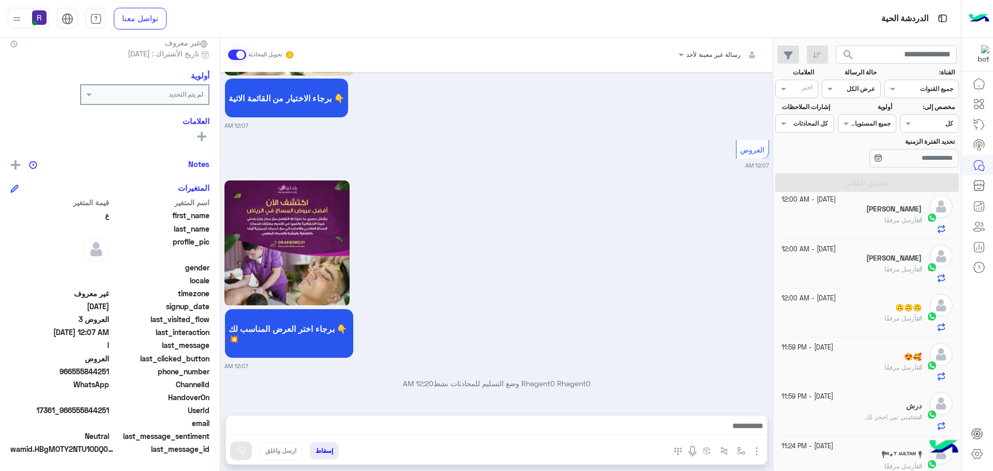
click at [762, 454] on button "button" at bounding box center [756, 451] width 13 height 14
click at [745, 426] on span "الصور" at bounding box center [736, 429] width 19 height 12
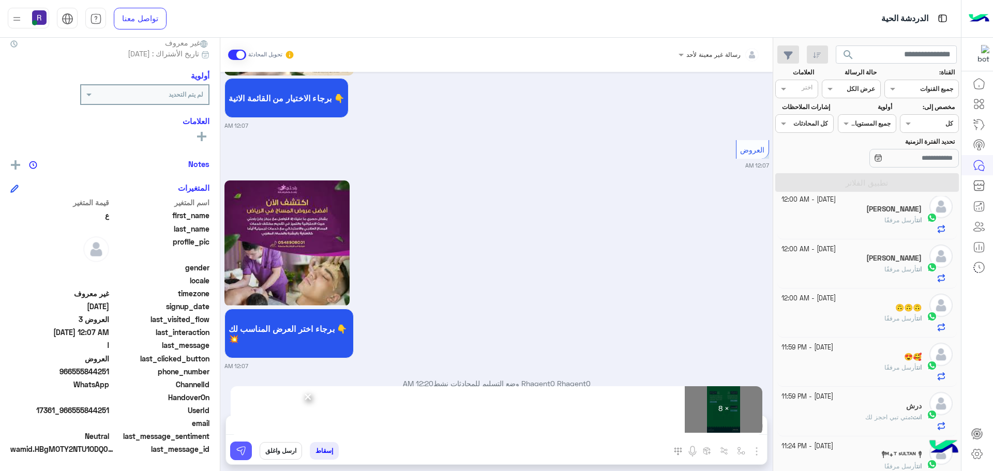
click at [233, 456] on button at bounding box center [241, 451] width 22 height 19
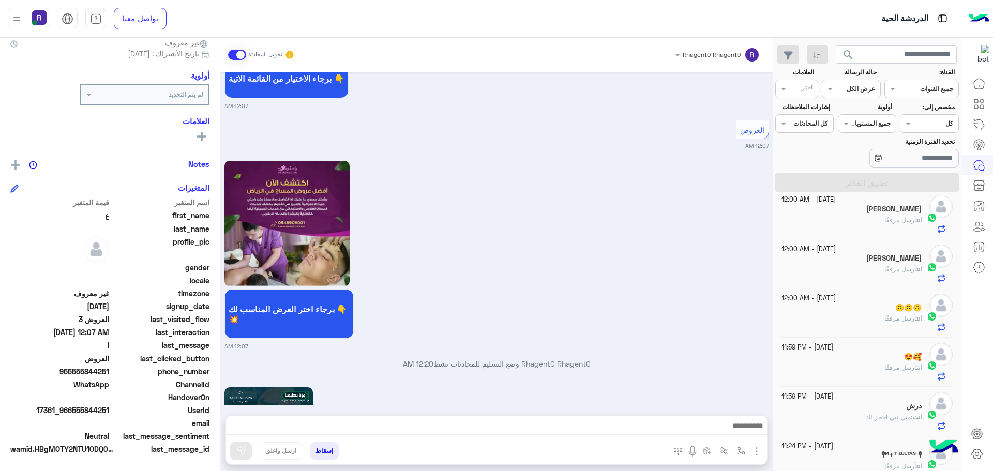
scroll to position [1828, 0]
